Goal: Transaction & Acquisition: Obtain resource

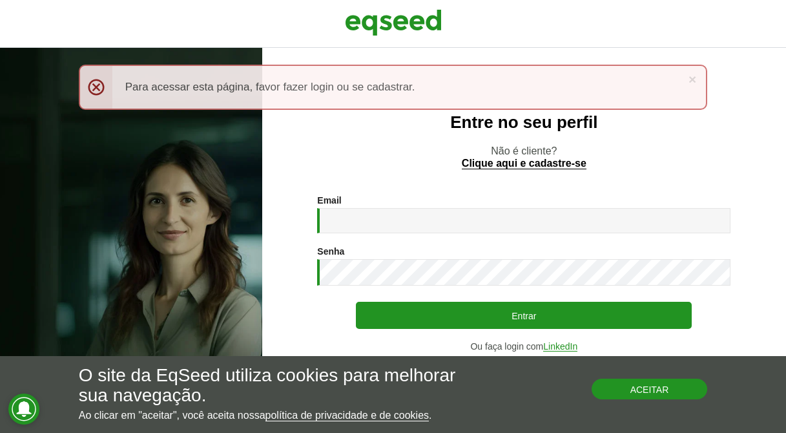
click at [618, 388] on button "Aceitar" at bounding box center [650, 389] width 116 height 21
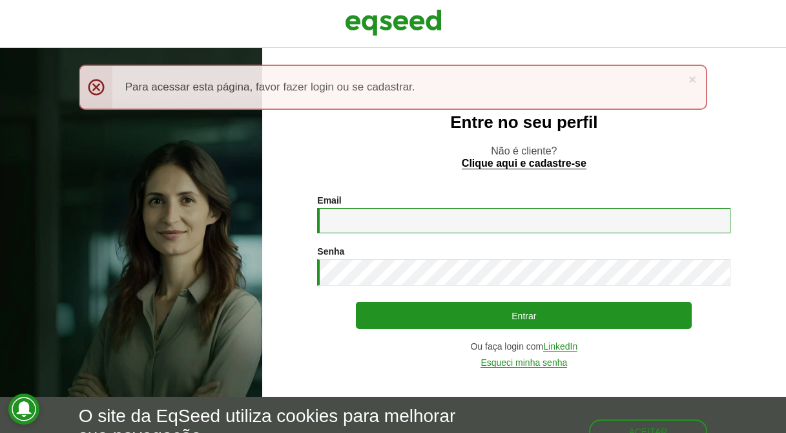
click at [410, 222] on input "Email *" at bounding box center [524, 220] width 414 height 25
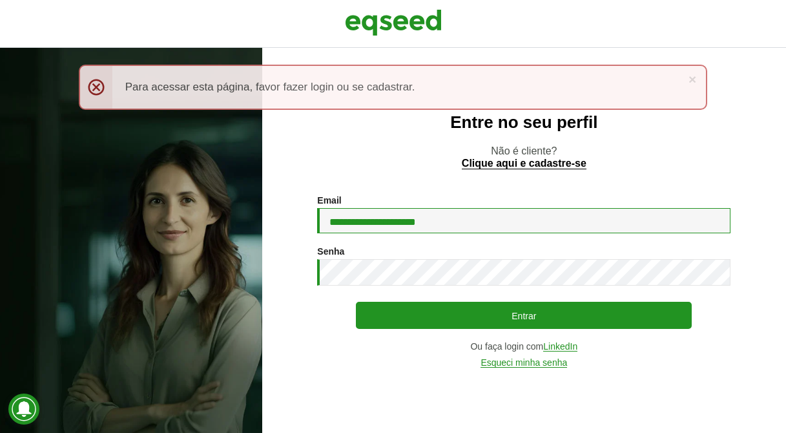
type input "**********"
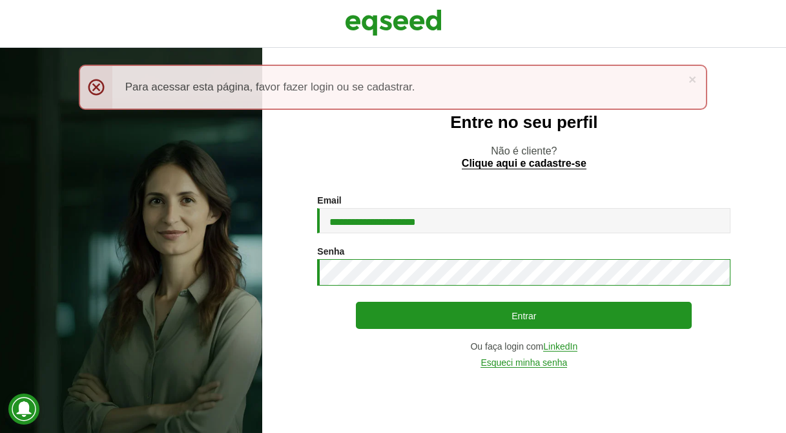
click at [356, 302] on button "Entrar" at bounding box center [524, 315] width 336 height 27
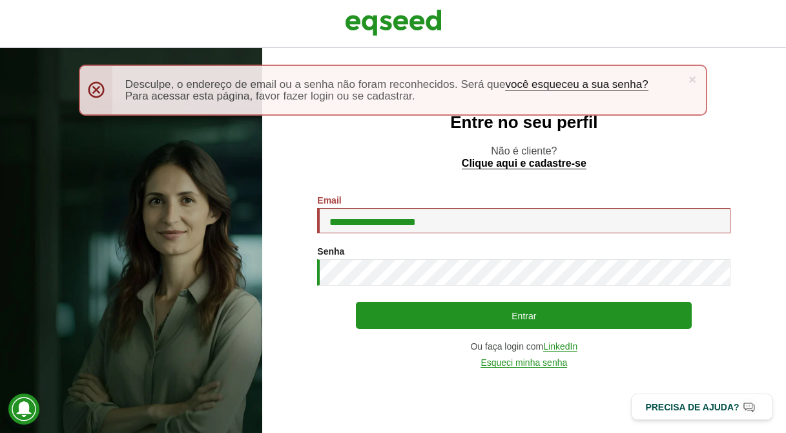
click at [95, 92] on div "× Menssagem de erro Desculpe, o endereço de email ou a senha não foram reconhec…" at bounding box center [393, 90] width 629 height 51
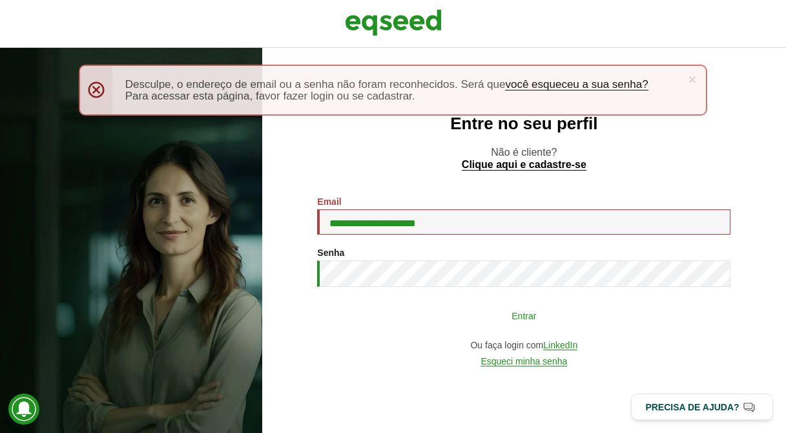
click at [408, 312] on button "Entrar" at bounding box center [524, 315] width 336 height 25
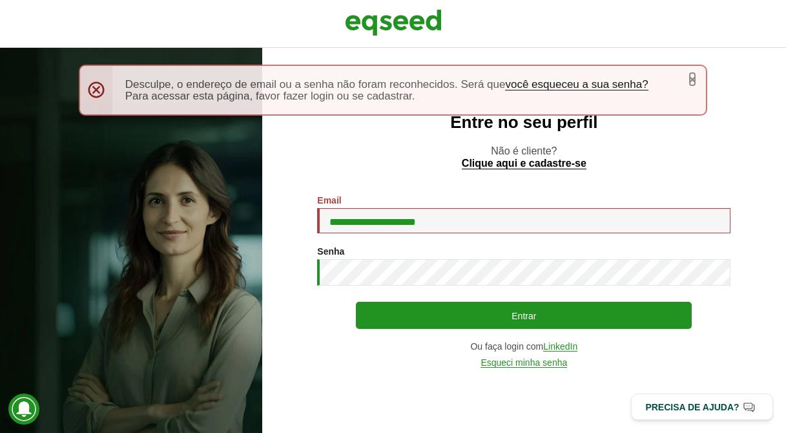
click at [697, 78] on link "×" at bounding box center [693, 79] width 8 height 14
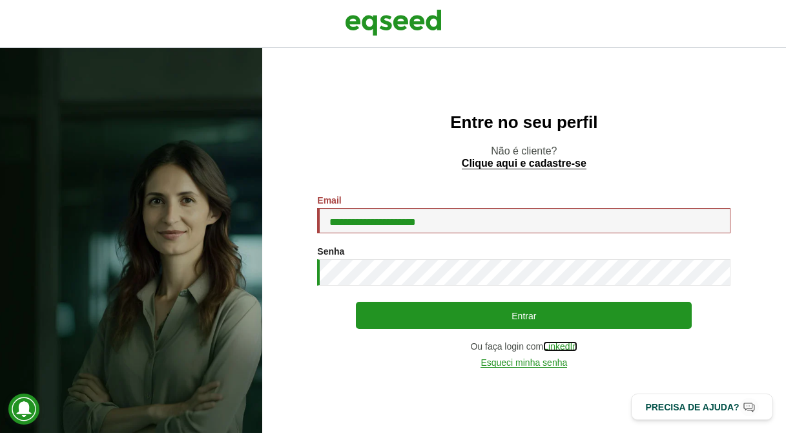
click at [553, 350] on link "LinkedIn" at bounding box center [561, 347] width 34 height 10
